Goal: Information Seeking & Learning: Learn about a topic

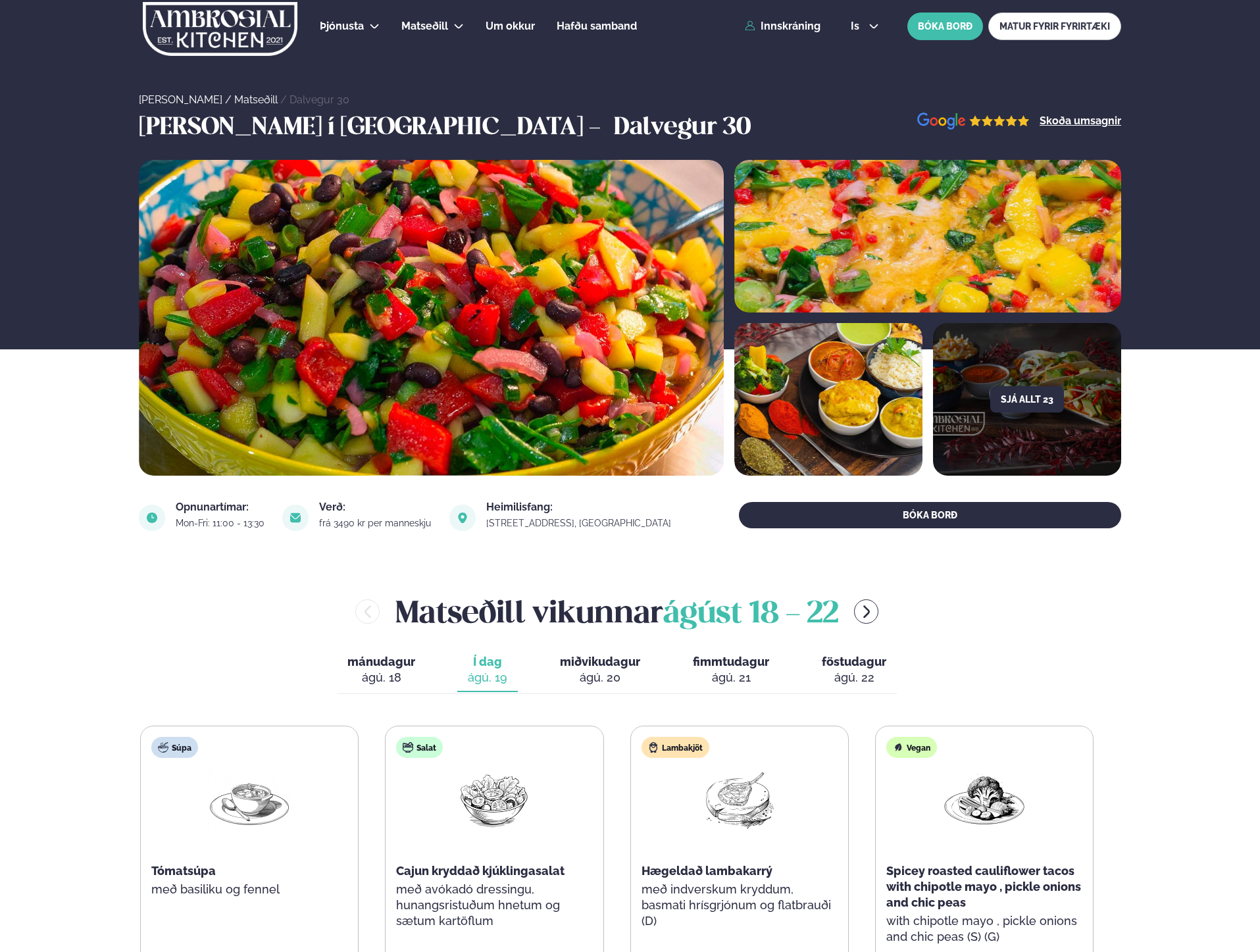
scroll to position [344, 0]
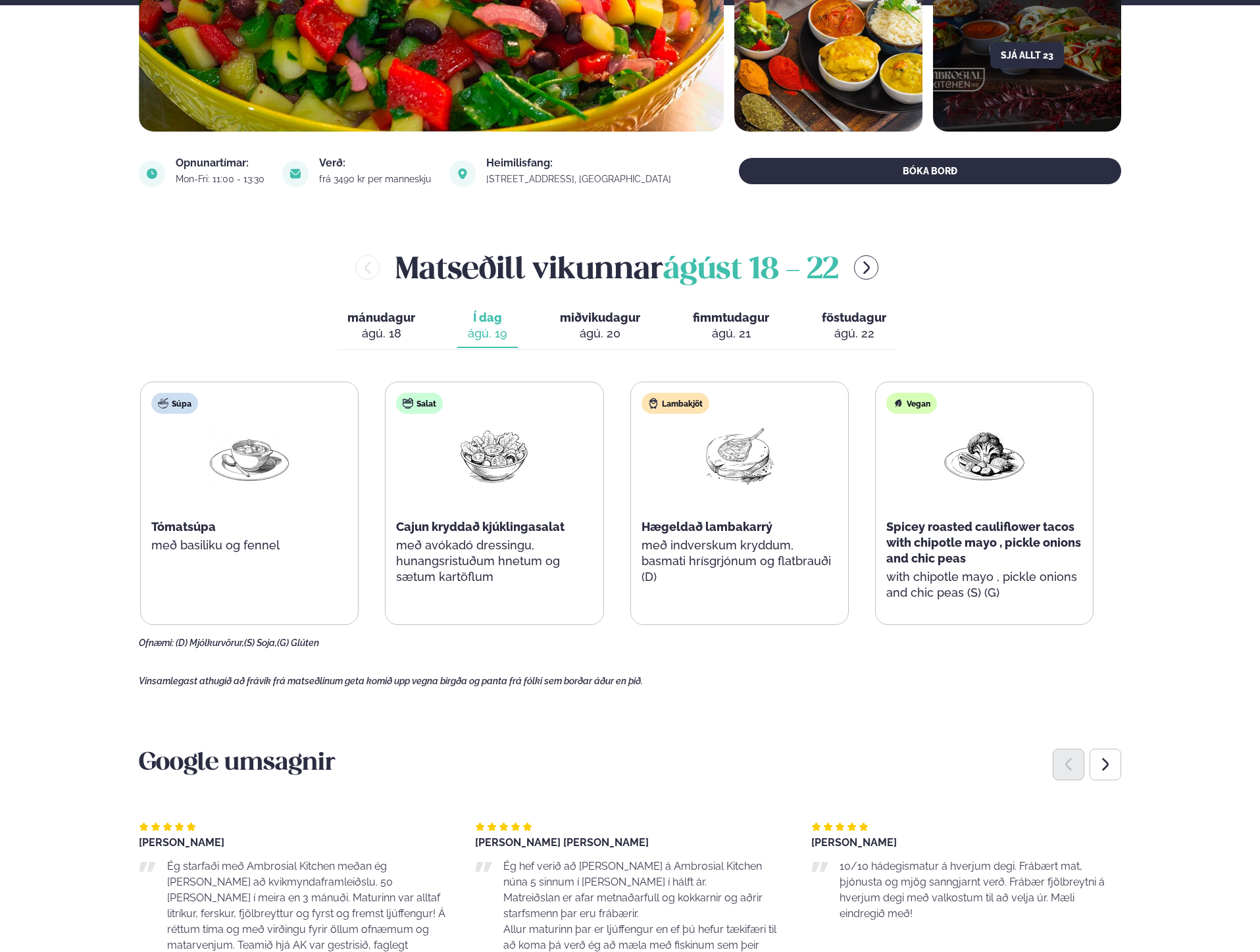
click at [59, 781] on div "Þjónusta Hádegismatur fyrir fyrirtæki Fyrirtækja veitingar Einkapartý Matseðill…" at bounding box center [630, 918] width 1260 height 2524
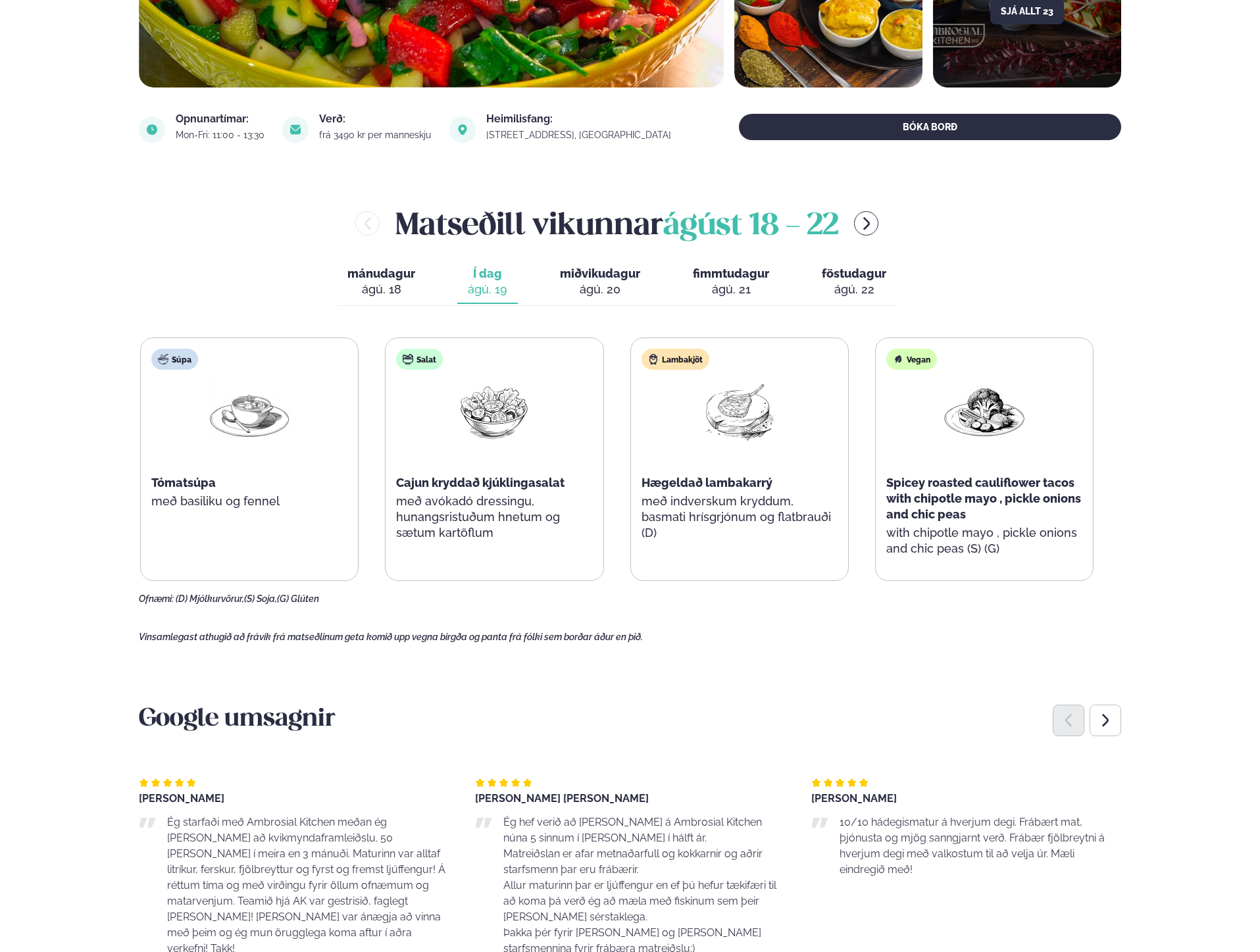
scroll to position [304, 0]
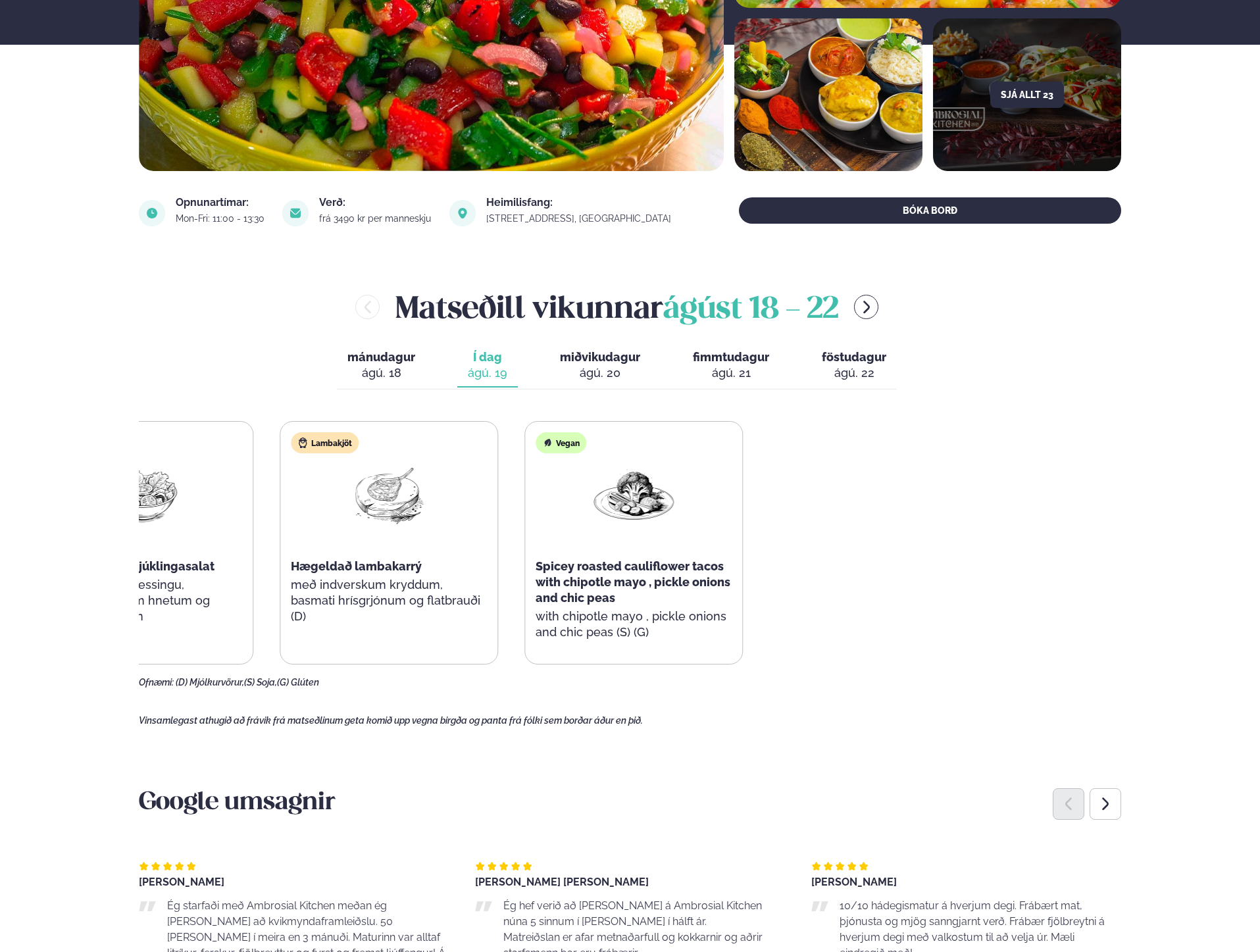
click at [0, 710] on html "Þjónusta Hádegismatur fyrir fyrirtæki Fyrirtækja veitingar Einkapartý Matseðill…" at bounding box center [630, 957] width 1260 height 2524
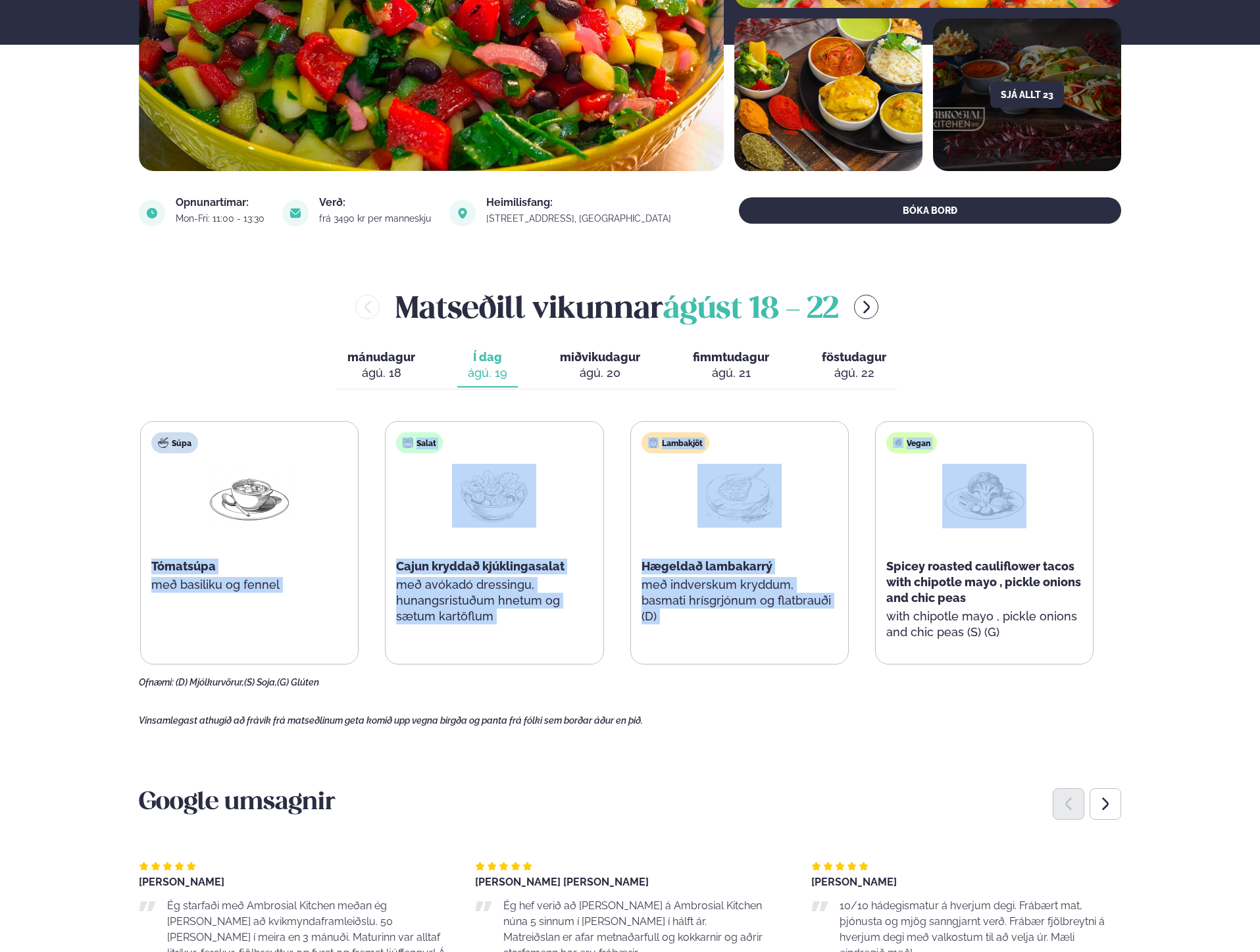
drag, startPoint x: 153, startPoint y: 564, endPoint x: 926, endPoint y: 540, distance: 773.4
click at [926, 540] on main "[PERSON_NAME] / Matseðill / Dalvegur 30 [PERSON_NAME] í [GEOGRAPHIC_DATA] - Dal…" at bounding box center [630, 822] width 1061 height 2253
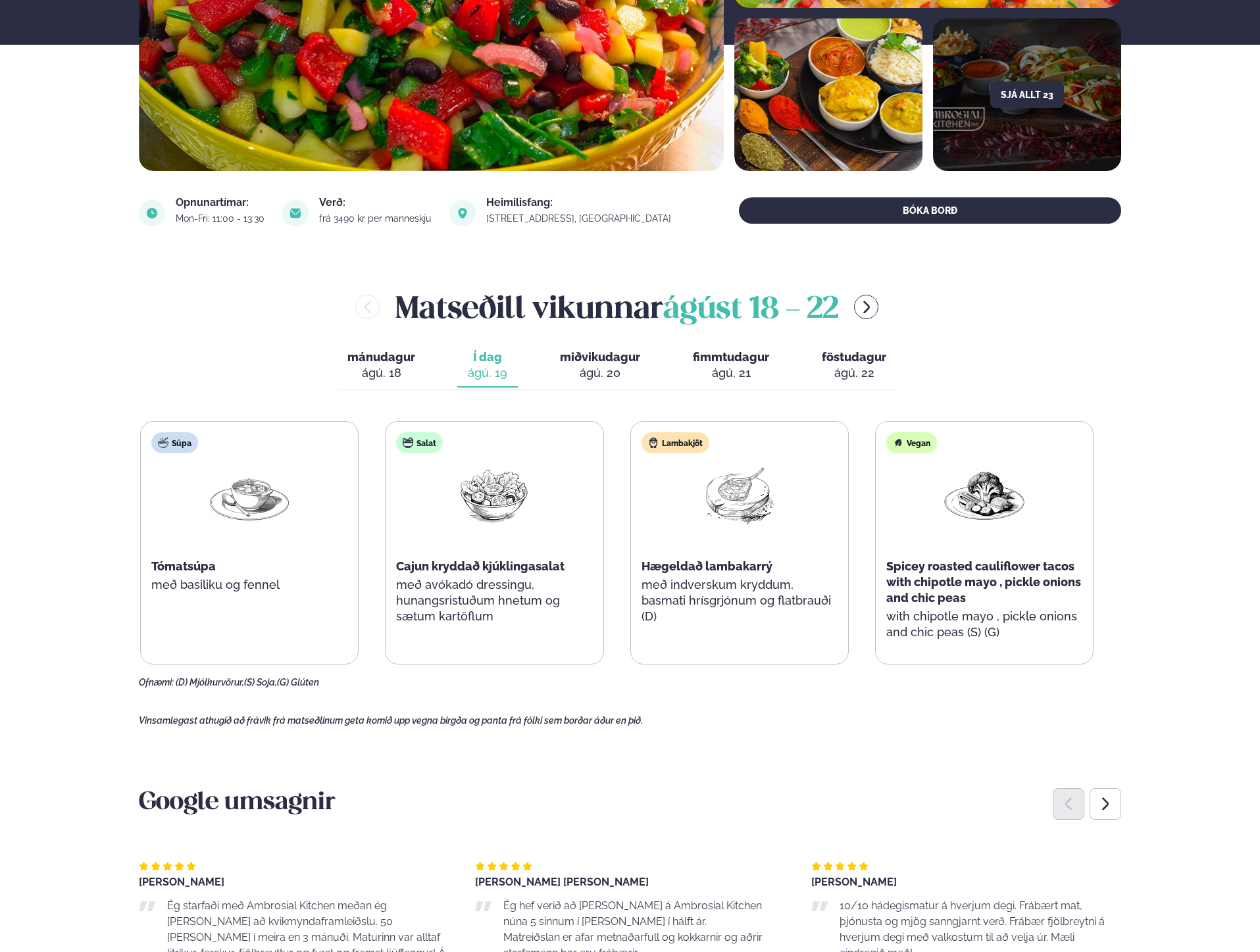
click at [381, 678] on div "Ofnæmi: (D) Mjólkurvörur, (S) Soja, (G) Glúten" at bounding box center [617, 683] width 956 height 10
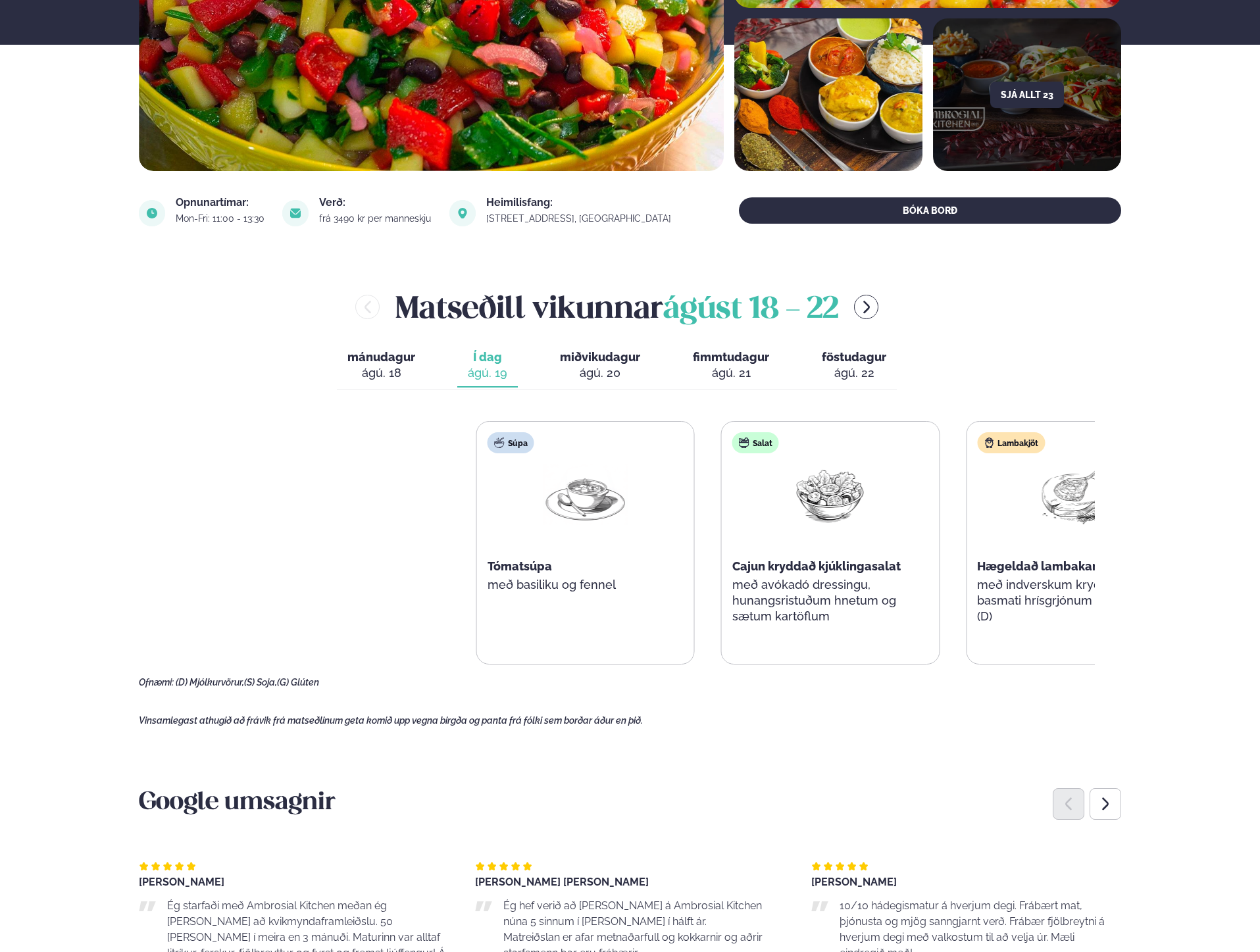
click at [1259, 596] on html "Þjónusta Hádegismatur fyrir fyrirtæki Fyrirtækja veitingar Einkapartý Matseðill…" at bounding box center [630, 957] width 1260 height 2524
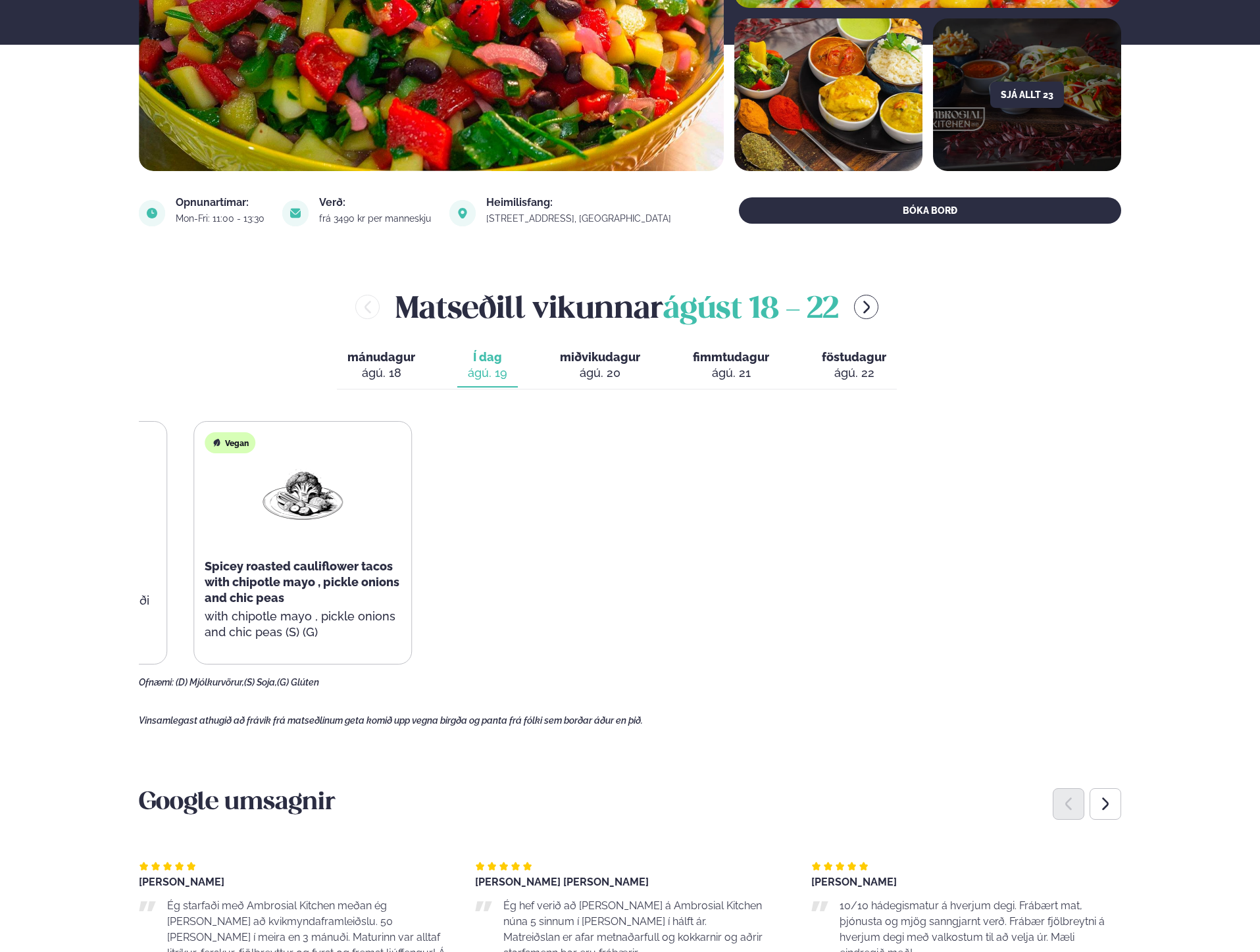
click at [0, 788] on html "Þjónusta Hádegismatur fyrir fyrirtæki Fyrirtækja veitingar Einkapartý Matseðill…" at bounding box center [630, 957] width 1260 height 2524
